Goal: Navigation & Orientation: Find specific page/section

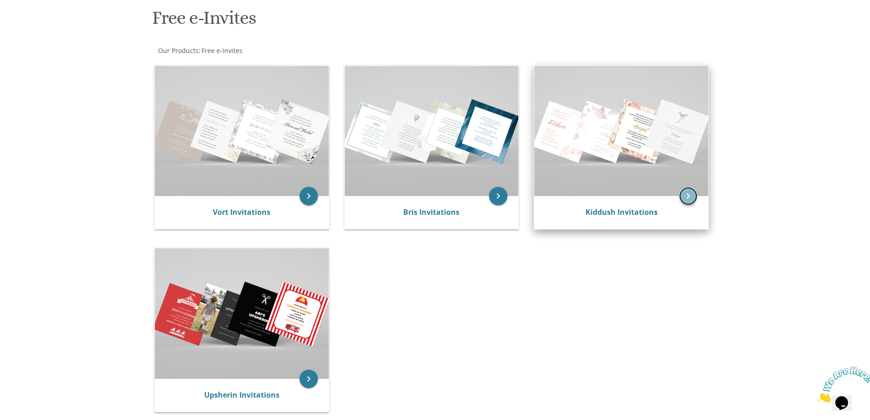
click at [684, 199] on icon "keyboard_arrow_right" at bounding box center [688, 196] width 18 height 18
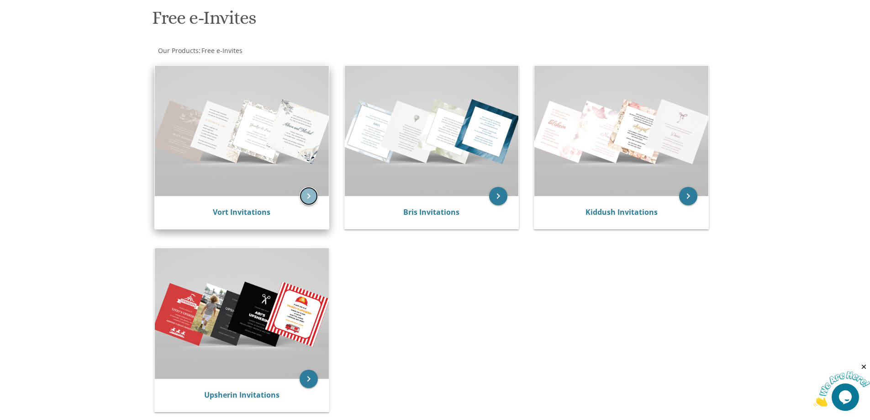
click at [312, 203] on icon "keyboard_arrow_right" at bounding box center [309, 196] width 18 height 18
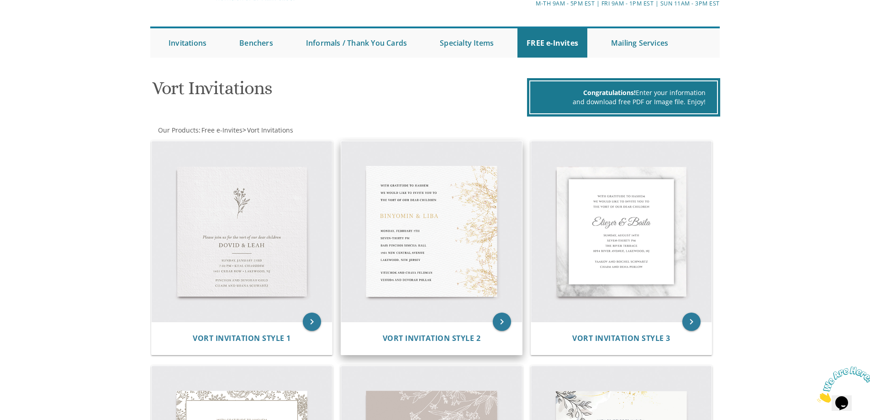
scroll to position [46, 0]
